Goal: Task Accomplishment & Management: Complete application form

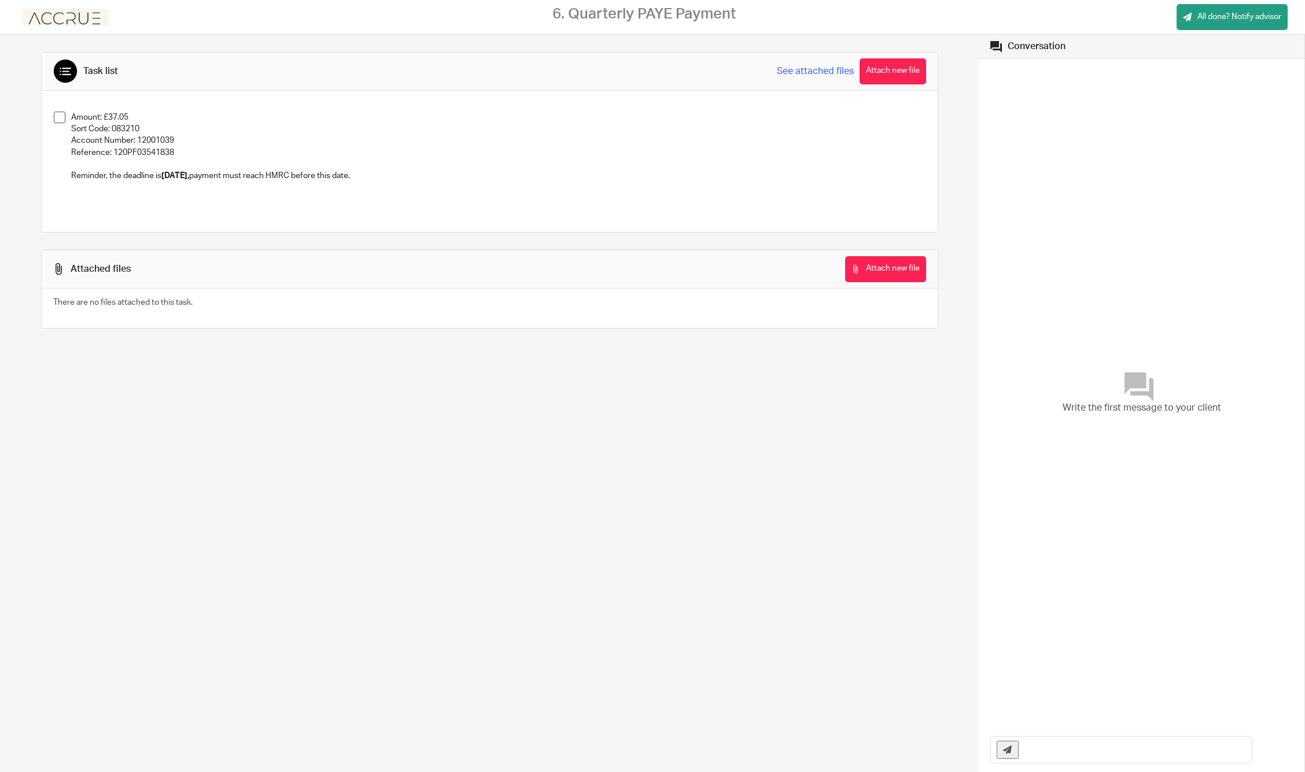
click at [128, 129] on p "Sort Code: 083210" at bounding box center [498, 129] width 854 height 12
copy p "083210"
click at [157, 140] on p "Account Number: 12001039" at bounding box center [498, 141] width 854 height 12
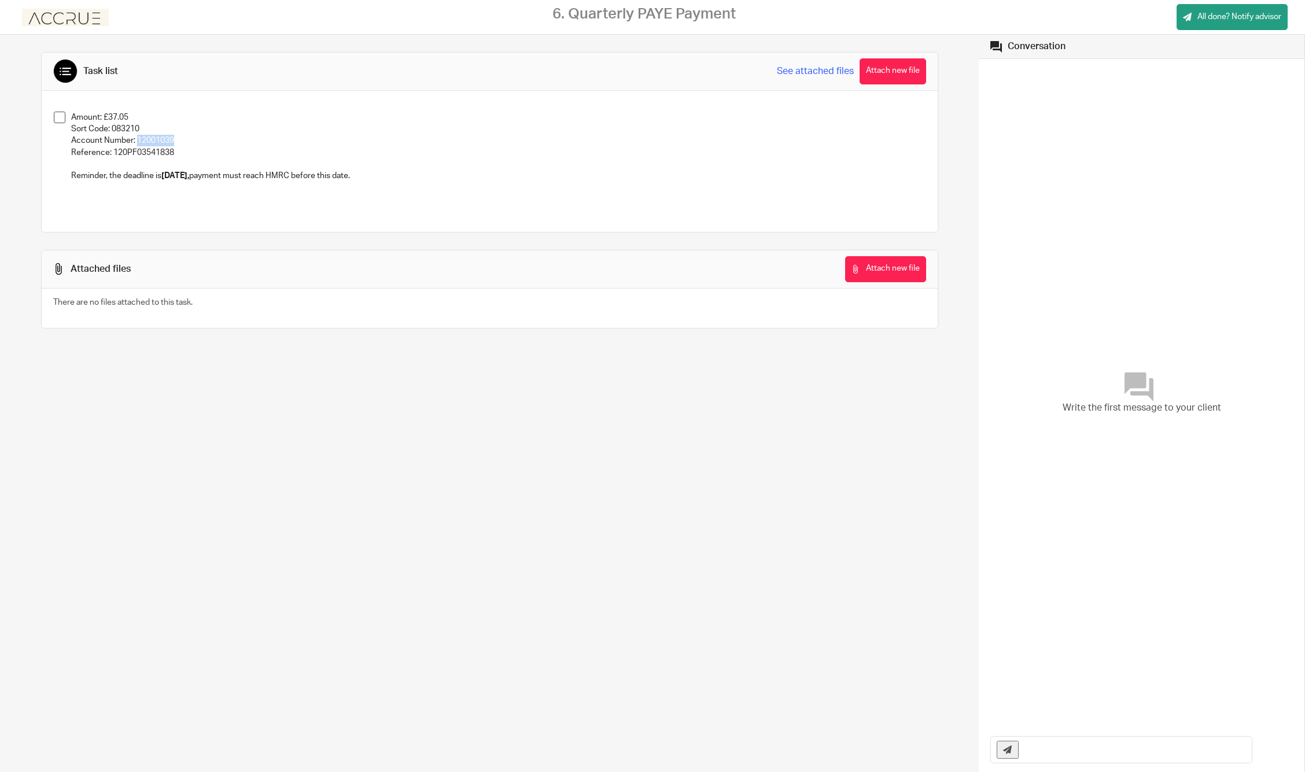
copy p "12001039"
click at [145, 151] on p "Reference: 120PF03541838" at bounding box center [498, 153] width 854 height 12
copy p "120PF03541838"
click at [56, 117] on span at bounding box center [60, 118] width 12 height 12
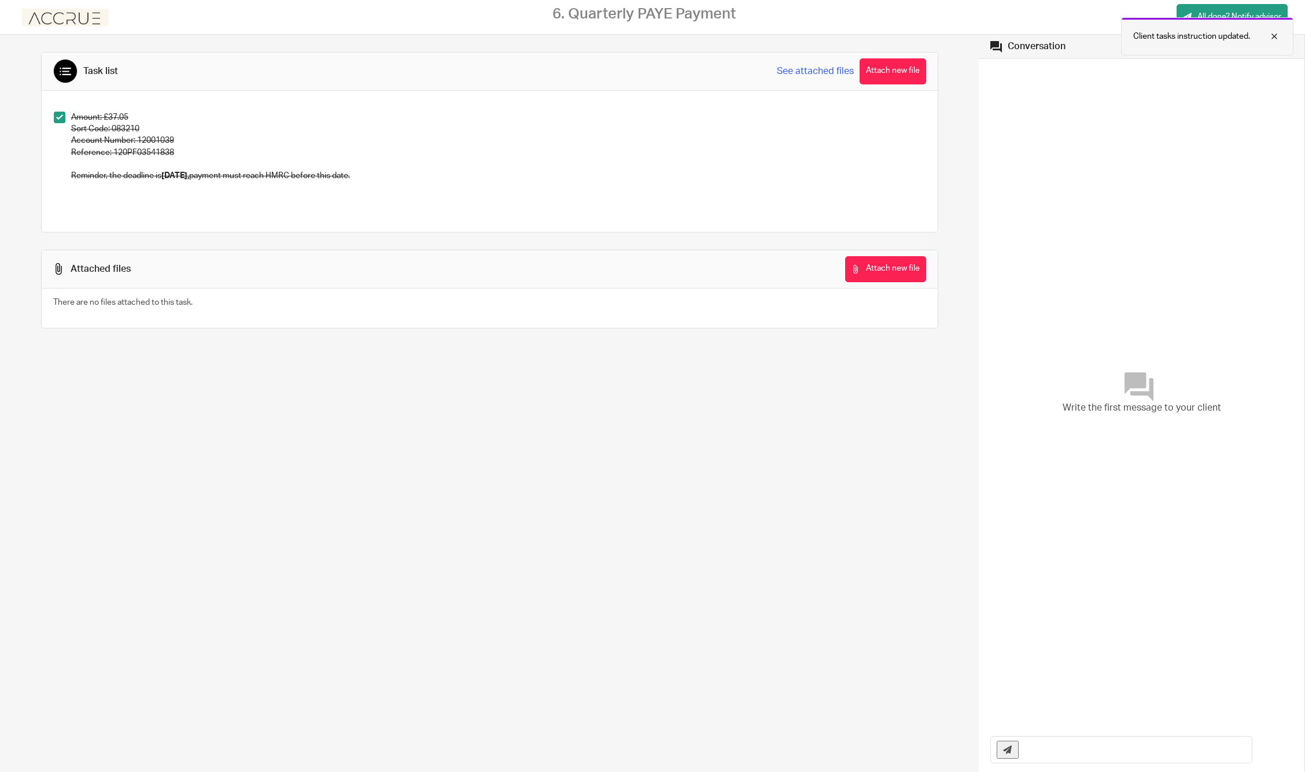
click at [1275, 35] on div at bounding box center [1265, 37] width 31 height 14
click at [864, 275] on button "Attach new file" at bounding box center [885, 269] width 81 height 26
click at [1221, 17] on span "All done? Notify advisor" at bounding box center [1239, 17] width 84 height 12
click at [1273, 38] on div at bounding box center [1265, 37] width 31 height 14
